Goal: Transaction & Acquisition: Purchase product/service

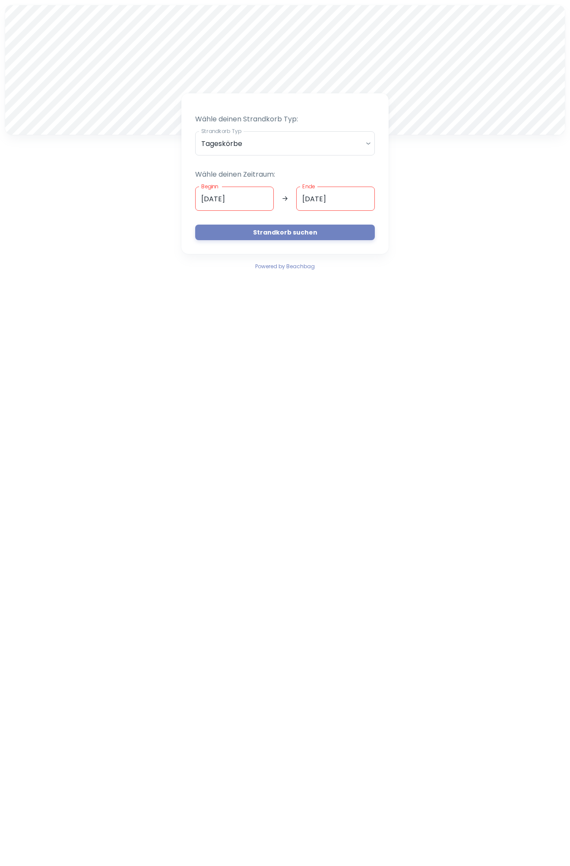
click at [232, 196] on input "[DATE]" at bounding box center [234, 199] width 79 height 24
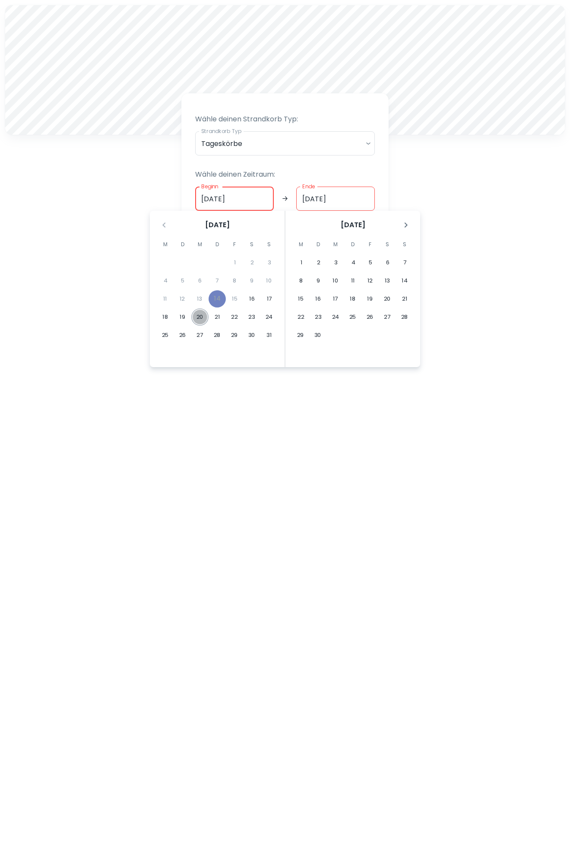
click at [197, 316] on button "20" at bounding box center [199, 316] width 17 height 17
type input "[DATE]"
click at [205, 316] on button "20" at bounding box center [199, 316] width 17 height 17
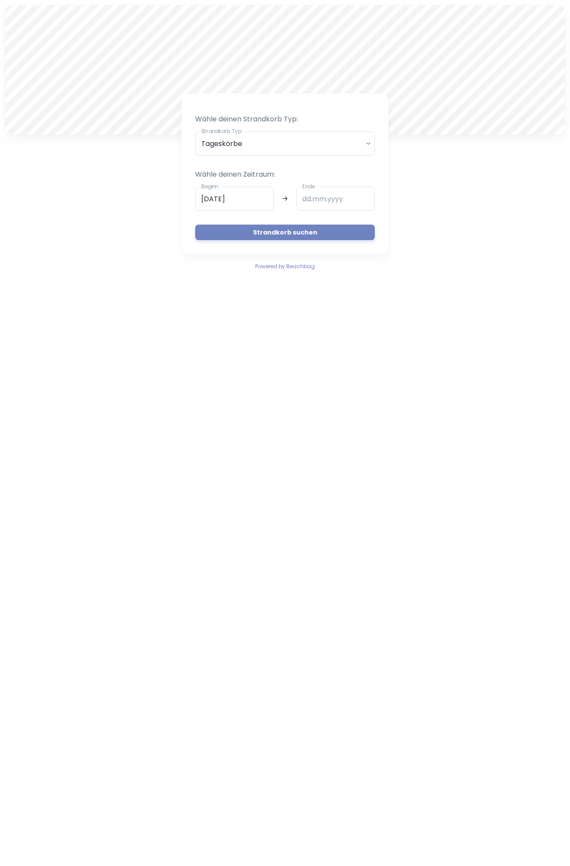
type input "[DATE]"
click at [302, 235] on button "Strandkorb suchen" at bounding box center [285, 232] width 180 height 16
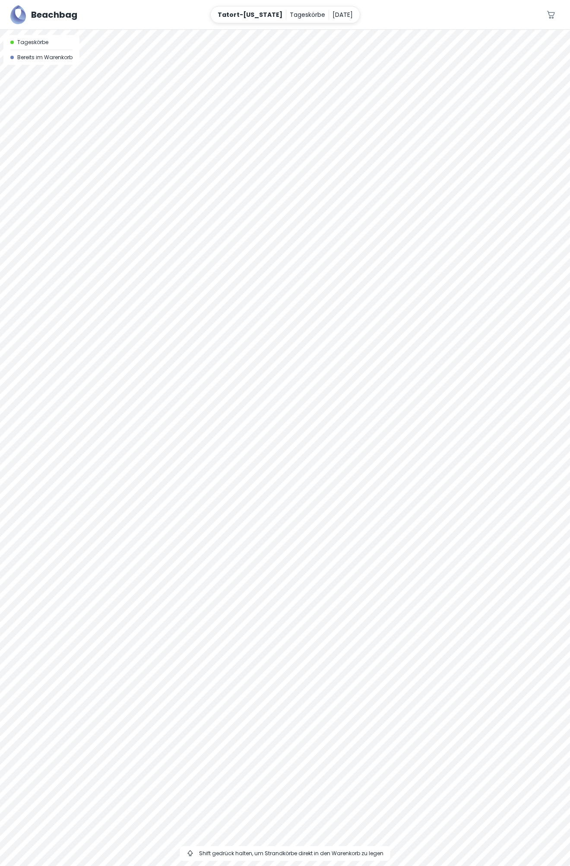
click at [357, 30] on div at bounding box center [285, 30] width 570 height 0
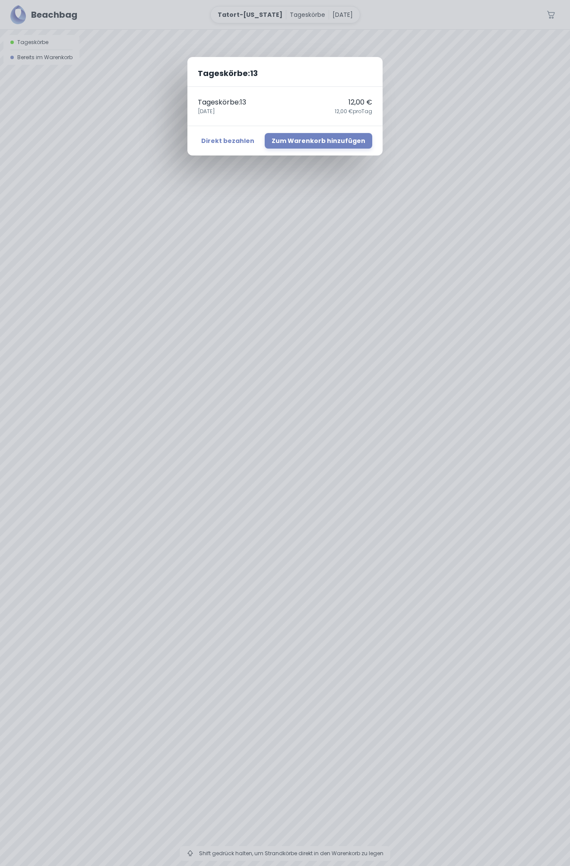
click at [358, 466] on div "Tageskörbe : 13 Tageskörbe : 13 12,00 € [DATE],00 € pro Tag Direkt bezahlen Zum…" at bounding box center [285, 433] width 570 height 866
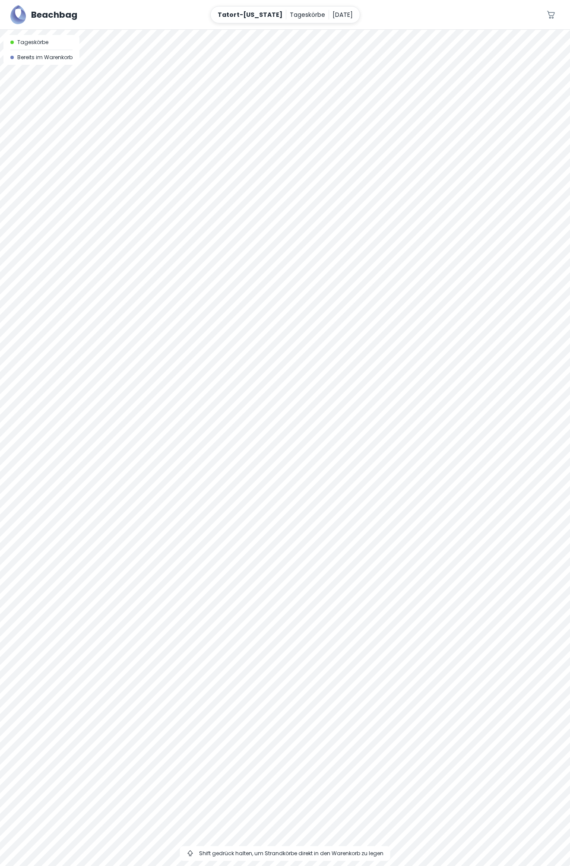
click at [358, 466] on div "Tageskörbe : 13 Tageskörbe : 13 12,00 € [DATE],00 € pro Tag Direkt bezahlen Zum…" at bounding box center [285, 433] width 570 height 866
drag, startPoint x: 416, startPoint y: 519, endPoint x: 411, endPoint y: 442, distance: 77.0
click at [411, 442] on div at bounding box center [285, 448] width 570 height 836
click at [357, 30] on div at bounding box center [285, 30] width 570 height 0
click at [403, 30] on div at bounding box center [285, 30] width 570 height 0
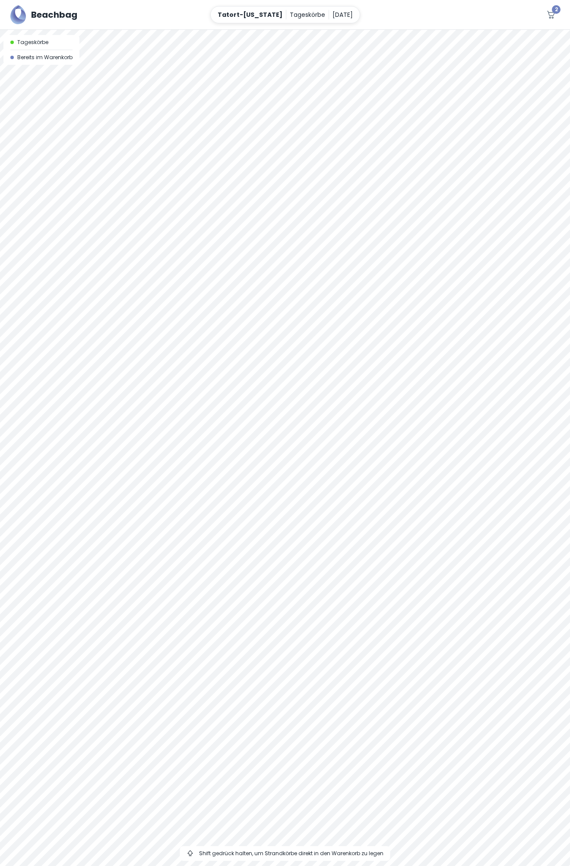
click at [555, 14] on span "2" at bounding box center [556, 9] width 9 height 9
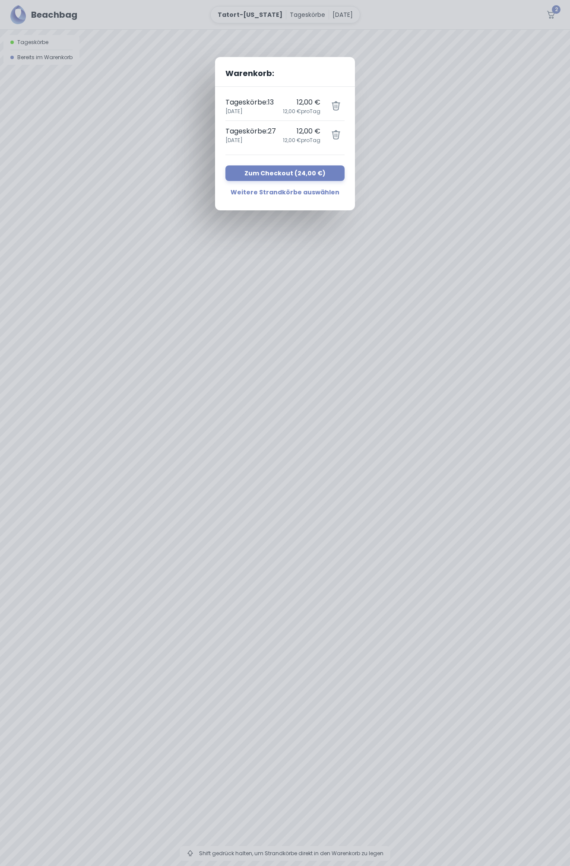
click at [335, 134] on icon "button" at bounding box center [336, 135] width 10 height 10
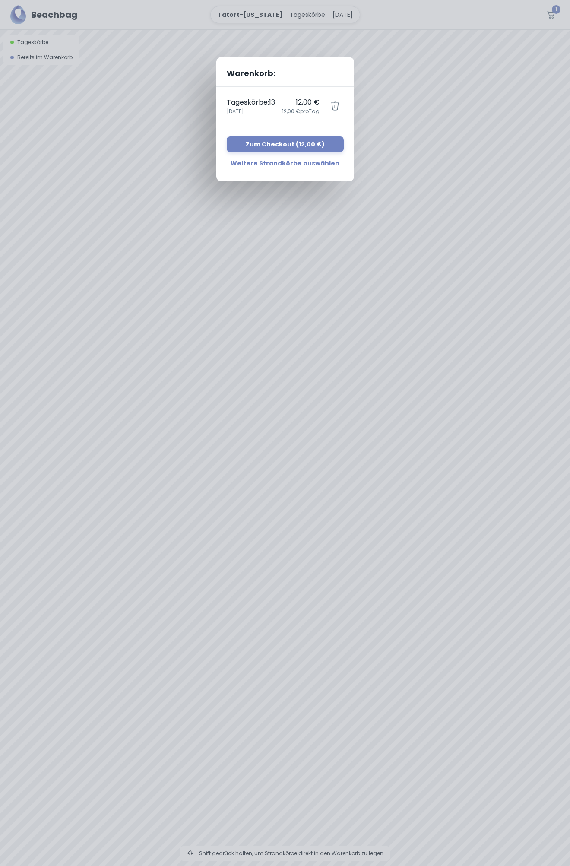
click at [338, 103] on icon "button" at bounding box center [335, 106] width 10 height 10
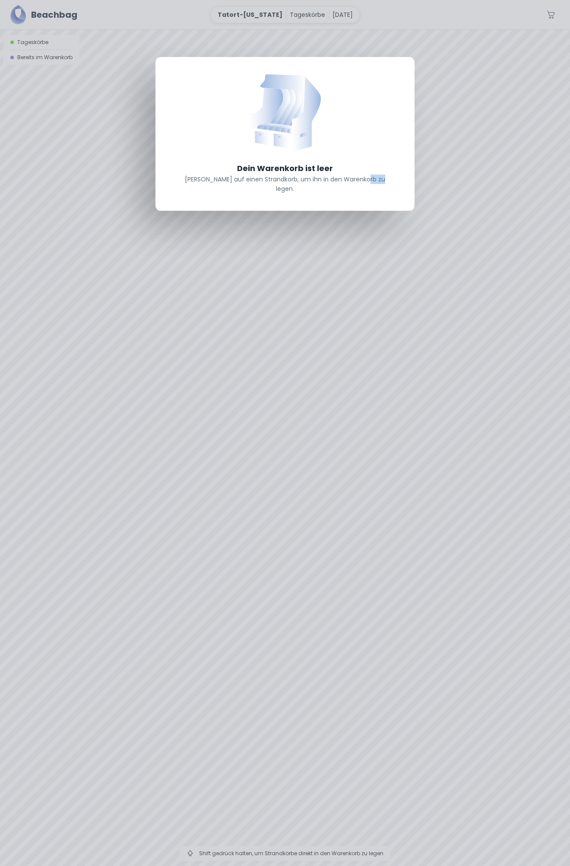
drag, startPoint x: 401, startPoint y: 350, endPoint x: 364, endPoint y: 204, distance: 150.2
click at [364, 204] on div "Dein Warenkorb ist leer [PERSON_NAME] auf einen Strandkorb, um ihn in den Waren…" at bounding box center [285, 433] width 570 height 866
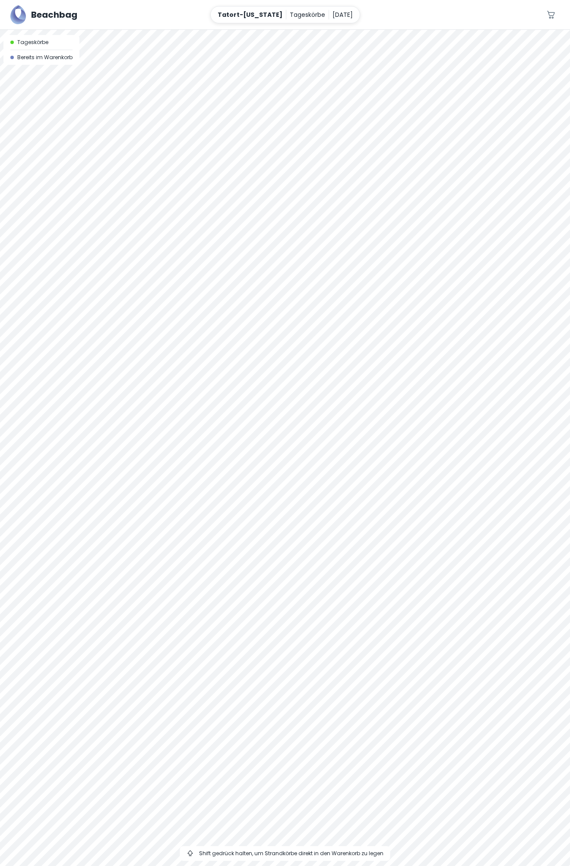
drag, startPoint x: 377, startPoint y: 391, endPoint x: 356, endPoint y: 268, distance: 125.2
click at [356, 268] on div at bounding box center [285, 448] width 570 height 836
click at [326, 30] on div at bounding box center [285, 30] width 570 height 0
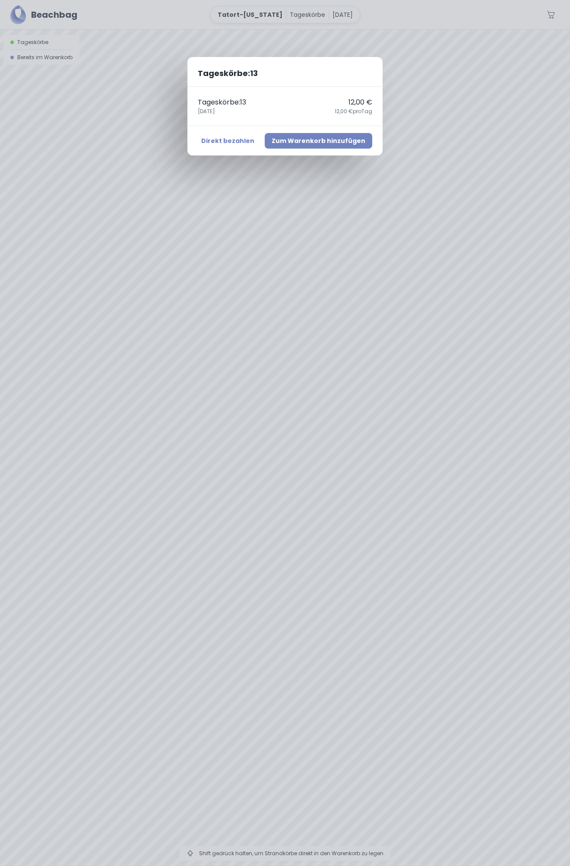
click at [302, 141] on button "Zum Warenkorb hinzufügen" at bounding box center [318, 141] width 107 height 16
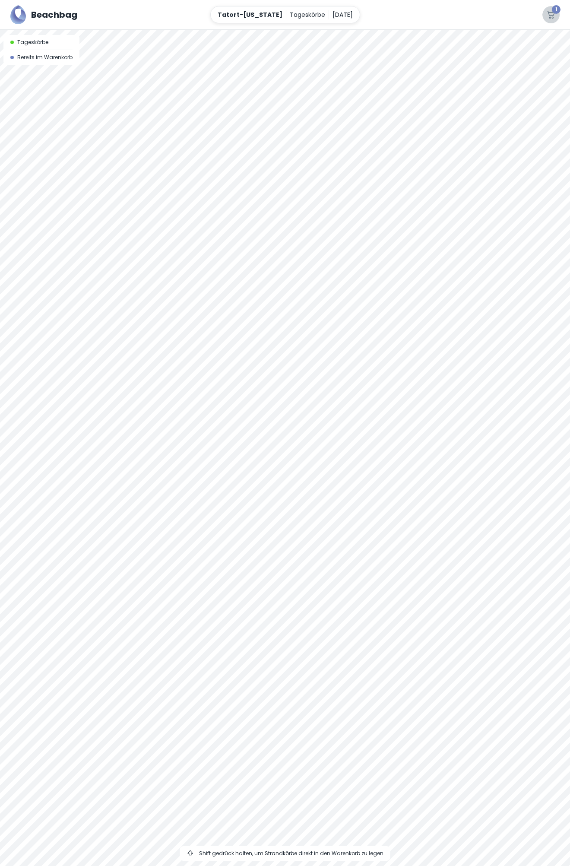
click at [556, 13] on span "1" at bounding box center [556, 9] width 9 height 9
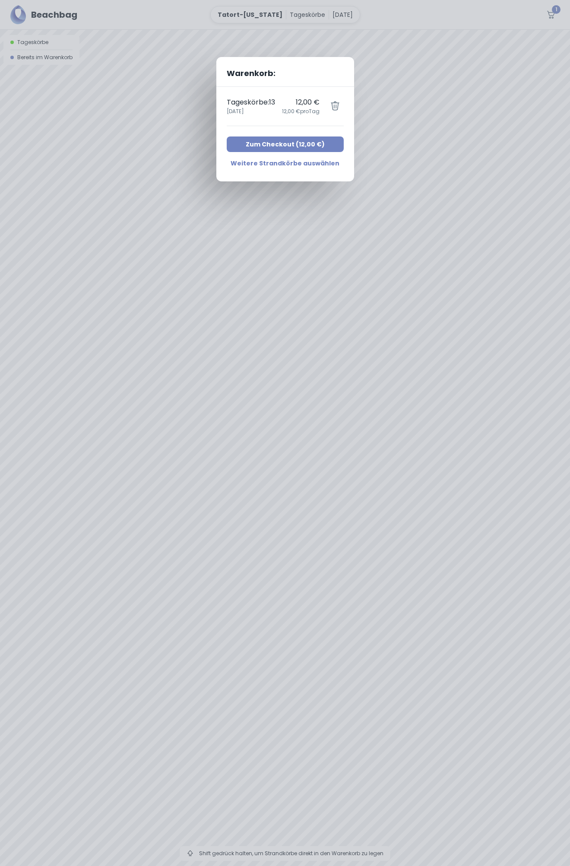
click at [252, 141] on button "Zum Checkout ( 12,00 € )" at bounding box center [285, 144] width 117 height 16
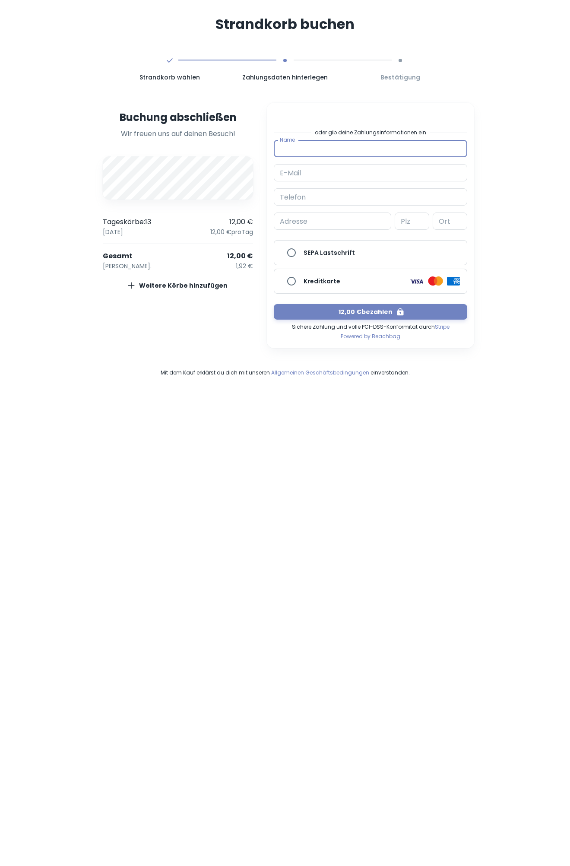
click at [309, 145] on input "Name" at bounding box center [370, 148] width 193 height 17
type input "[PERSON_NAME]"
type input "s"
click at [360, 171] on input "E-Mail" at bounding box center [370, 172] width 193 height 17
type input "[PERSON_NAME][EMAIL_ADDRESS][DOMAIN_NAME]"
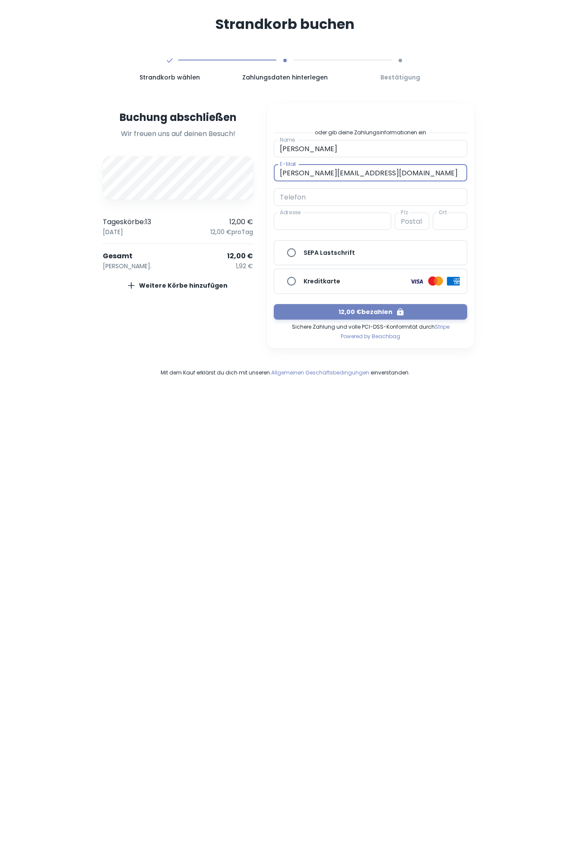
type input "[STREET_ADDRESS]"
type input "24211"
type input "Preetz"
click at [328, 279] on h6 "Kreditkarte" at bounding box center [322, 280] width 37 height 9
click at [300, 279] on input "Kreditkarte" at bounding box center [291, 280] width 17 height 17
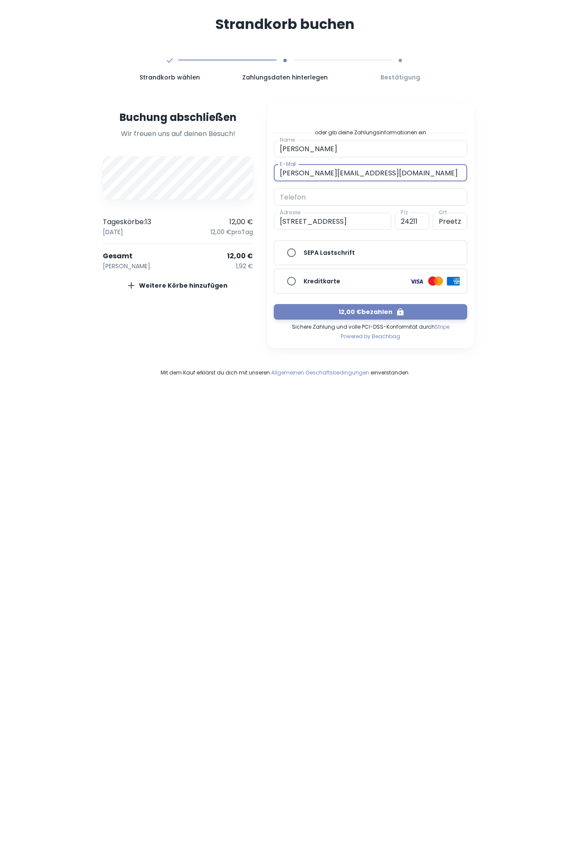
radio input "true"
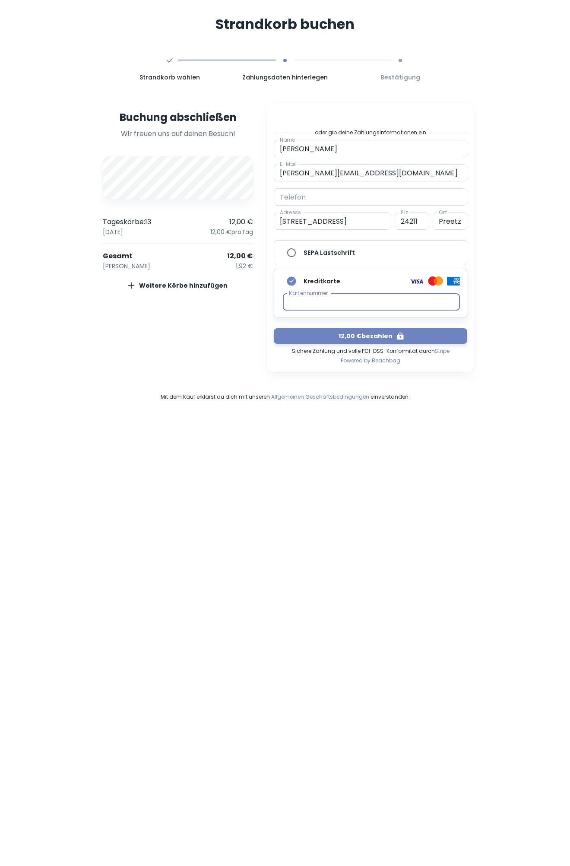
click at [329, 293] on div "Kartennummer" at bounding box center [371, 301] width 177 height 17
click at [375, 336] on button "12,00 € bezahlen" at bounding box center [370, 336] width 193 height 16
type input "0171-8139882"
click at [372, 334] on button "12,00 € bezahlen" at bounding box center [370, 336] width 193 height 16
